Goal: Use online tool/utility: Use online tool/utility

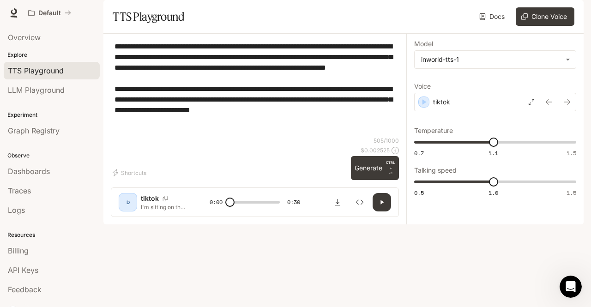
scroll to position [988, 0]
click at [571, 296] on html at bounding box center [569, 285] width 22 height 22
click at [568, 282] on icon "Open Intercom Messenger" at bounding box center [569, 285] width 15 height 15
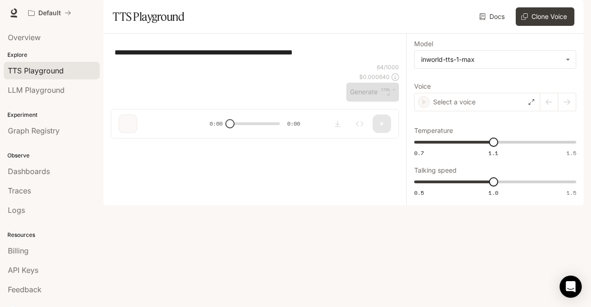
type input "**********"
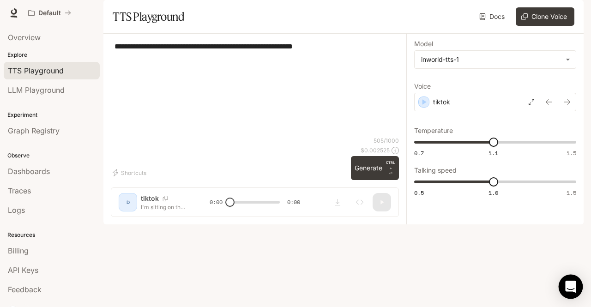
click at [565, 284] on div "Open Intercom Messenger" at bounding box center [571, 287] width 24 height 24
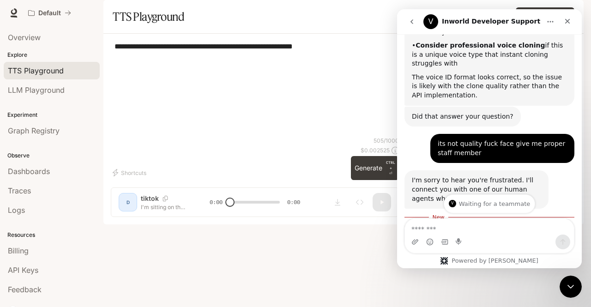
scroll to position [988, 0]
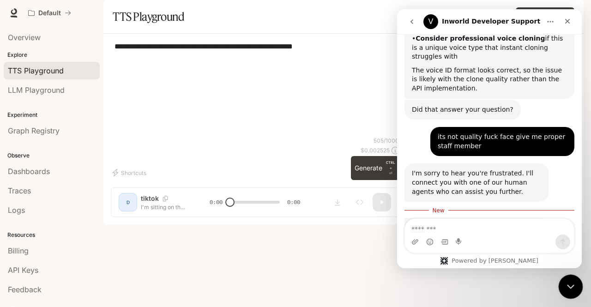
click at [568, 285] on icon "Close Intercom Messenger" at bounding box center [569, 286] width 6 height 4
